Goal: Information Seeking & Learning: Check status

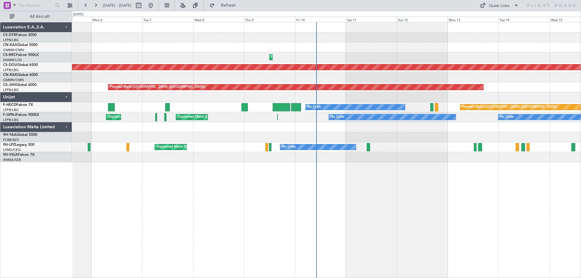
click at [401, 196] on div "Planned Maint Lagos (Murtala Muhammed) Planned Maint Lagos (Murtala Muhammed) P…" at bounding box center [326, 150] width 509 height 256
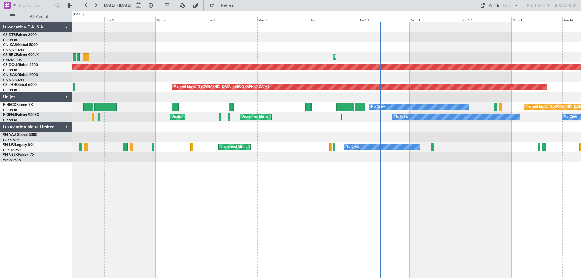
click at [445, 211] on div "Planned Maint Lagos (Murtala Muhammed) Planned Maint Lagos (Murtala Muhammed) P…" at bounding box center [326, 150] width 509 height 256
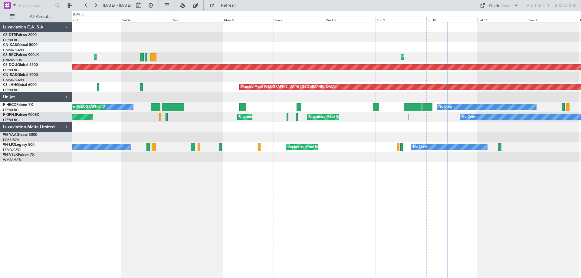
click at [394, 216] on div "Planned Maint Lagos (Murtala Muhammed) Planned Maint Lagos (Murtala Muhammed) P…" at bounding box center [326, 150] width 509 height 256
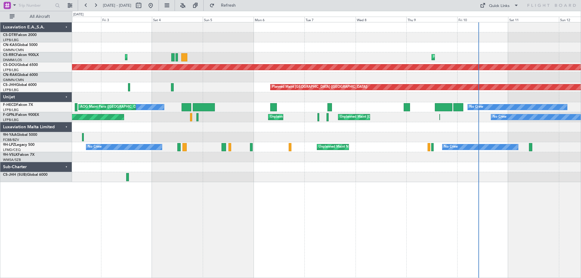
click at [304, 165] on div at bounding box center [326, 167] width 509 height 10
click at [477, 168] on div at bounding box center [326, 167] width 509 height 10
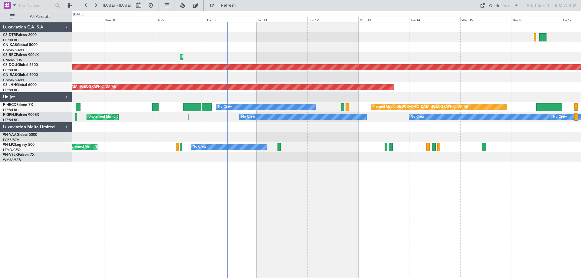
click at [343, 143] on div "Planned Maint Lagos (Murtala Muhammed) Planned Maint London (Biggin Hill) Plann…" at bounding box center [326, 92] width 509 height 140
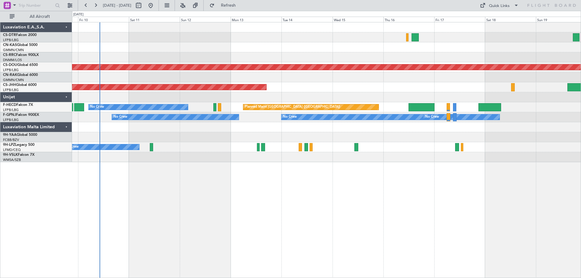
click at [424, 211] on div "Planned Maint Lagos (Murtala Muhammed) Planned Maint London (Biggin Hill) Plann…" at bounding box center [326, 150] width 509 height 256
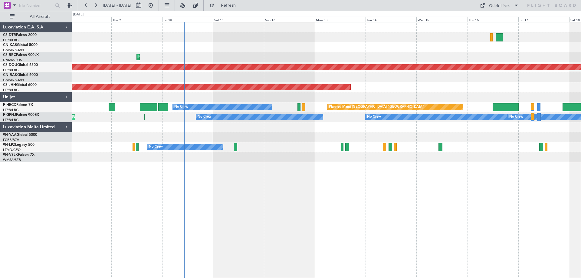
click at [353, 130] on div at bounding box center [326, 127] width 509 height 10
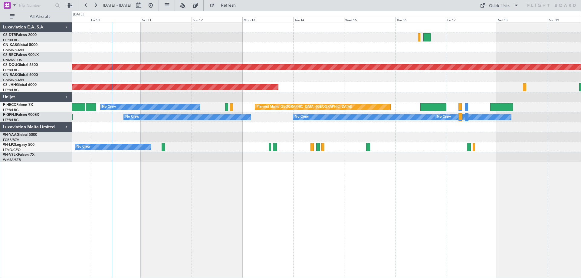
click at [268, 164] on div "Planned Maint Lagos ([PERSON_NAME]) Planned Maint [GEOGRAPHIC_DATA] ([GEOGRAPHI…" at bounding box center [326, 150] width 509 height 256
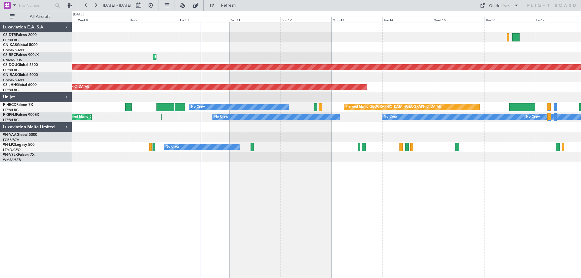
click at [276, 197] on div "Planned Maint Lagos ([PERSON_NAME]) Planned Maint [GEOGRAPHIC_DATA] ([GEOGRAPHI…" at bounding box center [326, 150] width 509 height 256
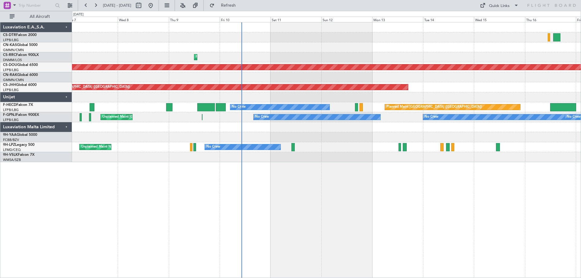
click at [301, 197] on div "Planned Maint Lagos ([PERSON_NAME]) Planned Maint [GEOGRAPHIC_DATA] ([GEOGRAPHI…" at bounding box center [326, 150] width 509 height 256
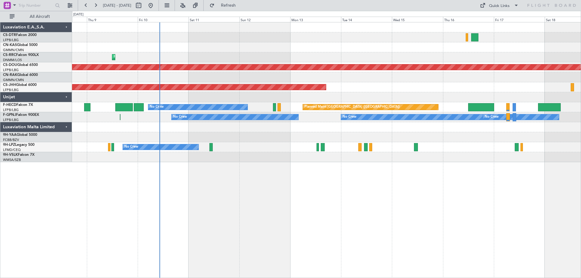
click at [390, 181] on div "Planned Maint Lagos ([PERSON_NAME]) Planned Maint [GEOGRAPHIC_DATA] ([GEOGRAPHI…" at bounding box center [326, 150] width 509 height 256
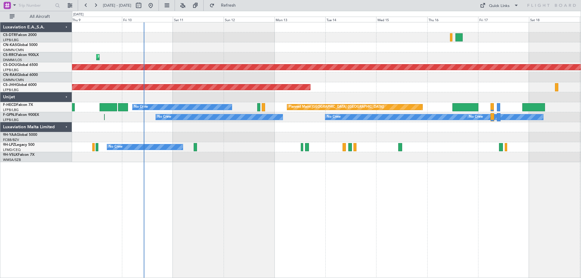
click at [391, 128] on div at bounding box center [326, 127] width 509 height 10
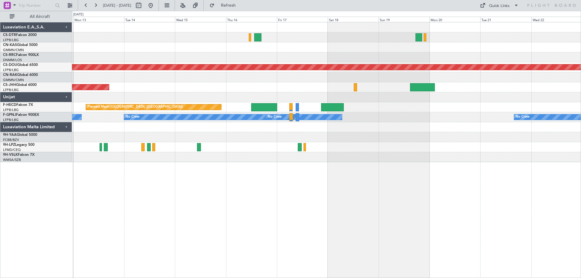
click at [425, 129] on div at bounding box center [326, 127] width 509 height 10
click at [94, 262] on div "Planned Maint London ([GEOGRAPHIC_DATA]) Planned Maint [GEOGRAPHIC_DATA] ([GEOG…" at bounding box center [326, 150] width 509 height 256
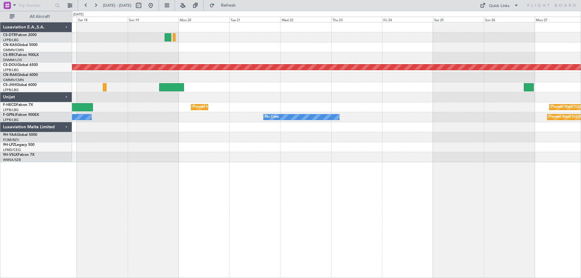
click at [287, 148] on div "Planned Maint London ([GEOGRAPHIC_DATA]) Planned Maint [GEOGRAPHIC_DATA] ([GEOG…" at bounding box center [326, 92] width 509 height 140
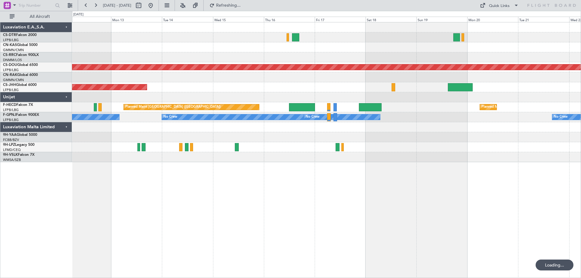
click at [421, 143] on div "Planned Maint London ([GEOGRAPHIC_DATA]) Planned Maint [GEOGRAPHIC_DATA] ([GEOG…" at bounding box center [326, 92] width 509 height 140
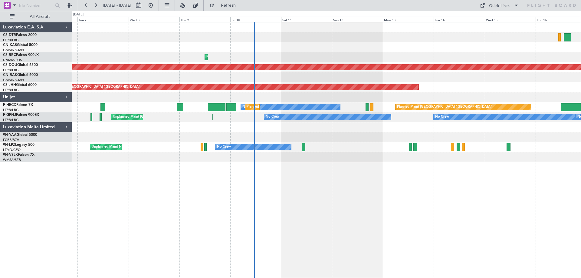
click at [521, 160] on div "Planned Maint Lagos ([PERSON_NAME]) Planned Maint [GEOGRAPHIC_DATA] ([GEOGRAPHI…" at bounding box center [326, 92] width 509 height 140
